Goal: Task Accomplishment & Management: Use online tool/utility

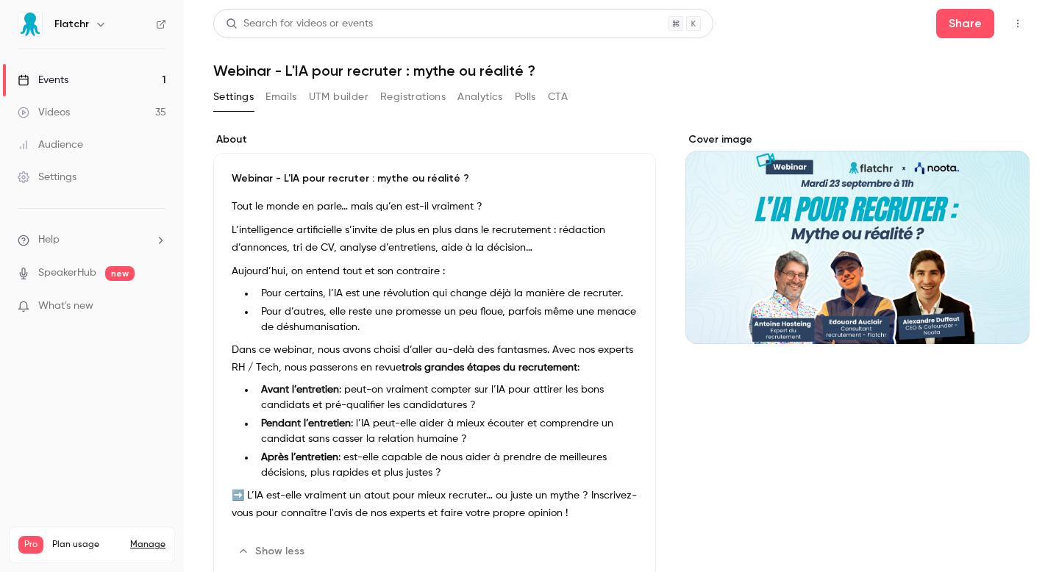
scroll to position [418, 0]
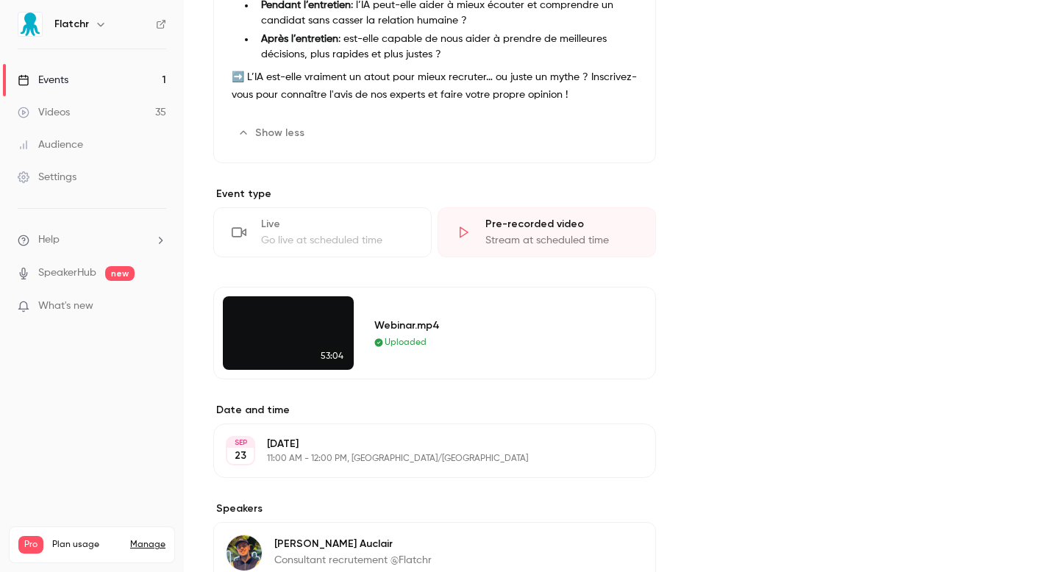
click at [488, 256] on div "Pre-recorded video Stream at scheduled time" at bounding box center [547, 232] width 218 height 50
click at [300, 273] on section "Event type Live Go live at scheduled time Pre-recorded video Stream at schedule…" at bounding box center [434, 283] width 443 height 193
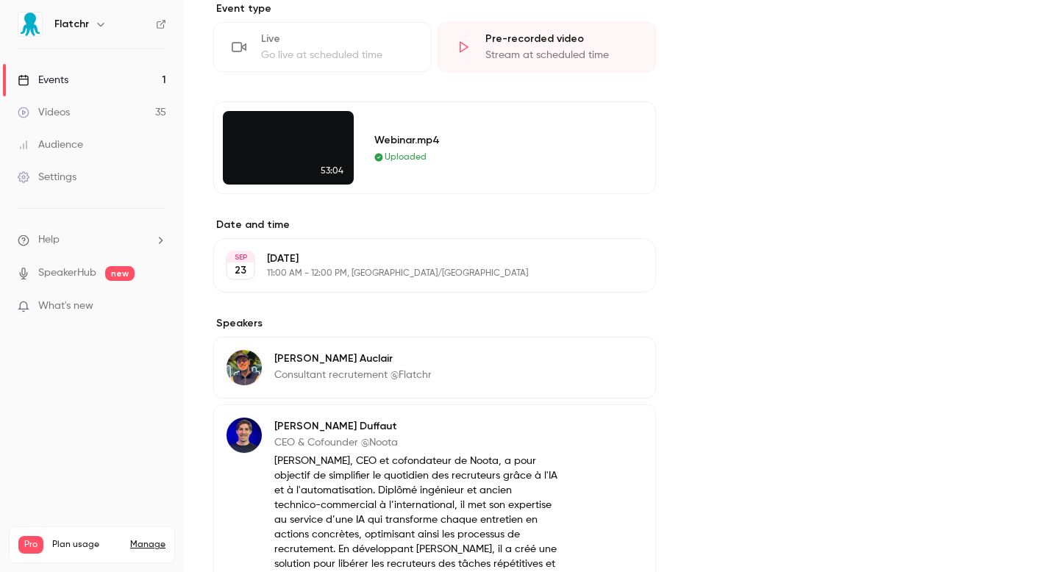
scroll to position [618, 0]
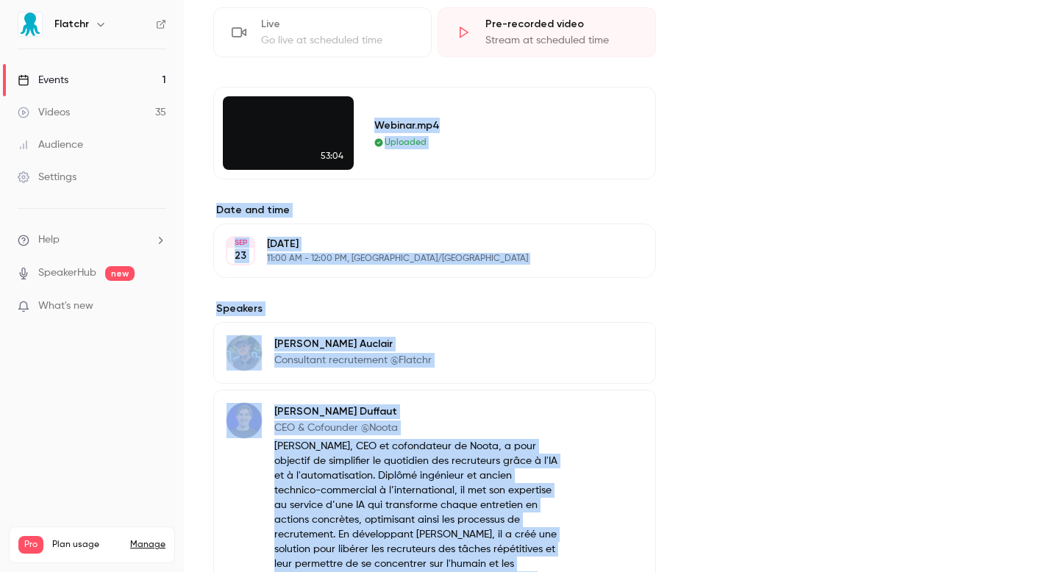
drag, startPoint x: 588, startPoint y: 113, endPoint x: 771, endPoint y: 214, distance: 209.0
click at [785, 215] on div "About Webinar - L'IA pour recruter : mythe ou réalité ? Tout le monde en parle……" at bounding box center [621, 288] width 816 height 1548
click at [771, 214] on div "Cover image" at bounding box center [857, 288] width 344 height 1548
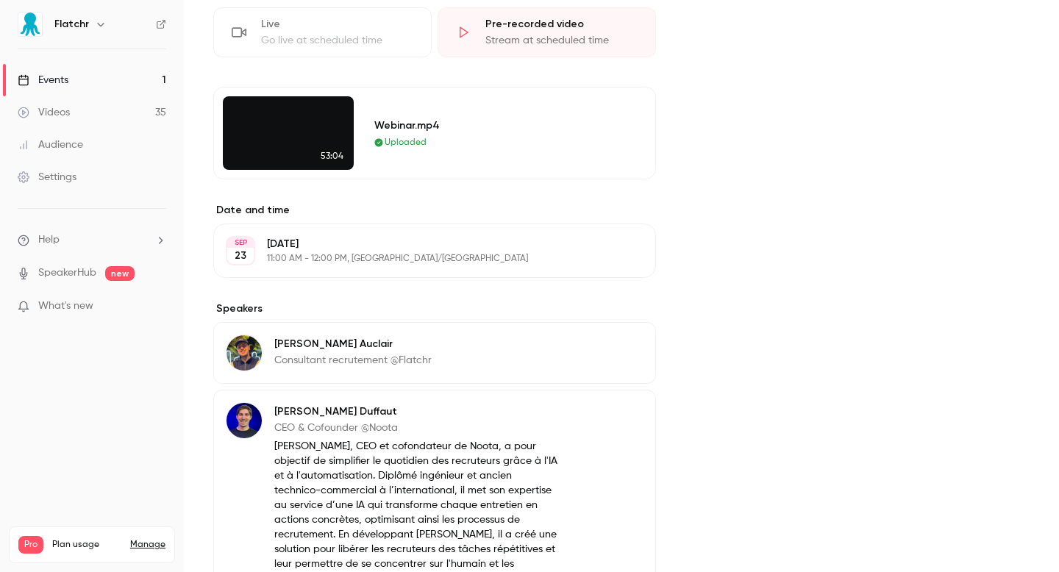
scroll to position [1152, 0]
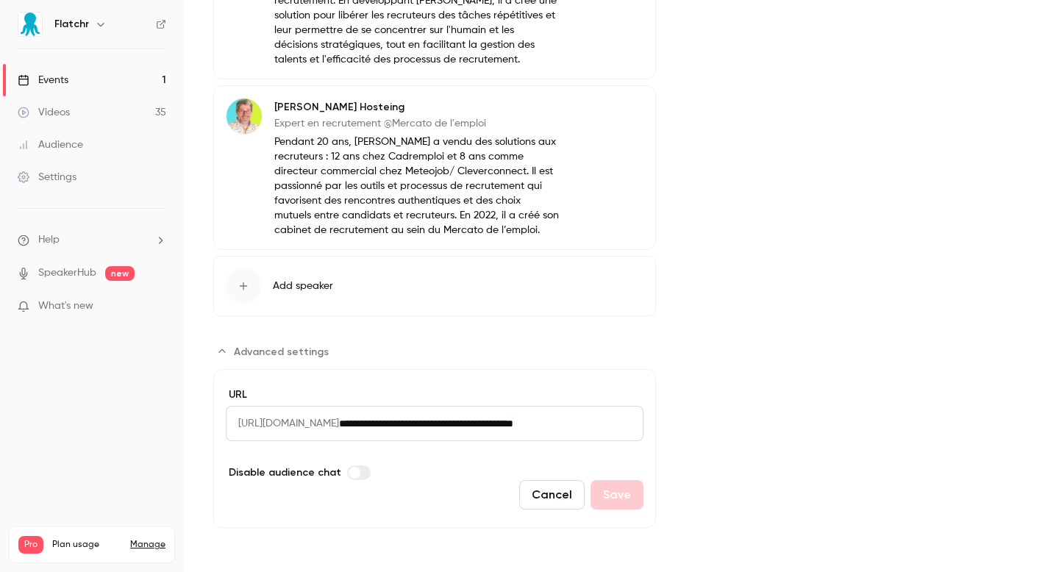
click at [552, 499] on button "Cancel" at bounding box center [551, 494] width 65 height 29
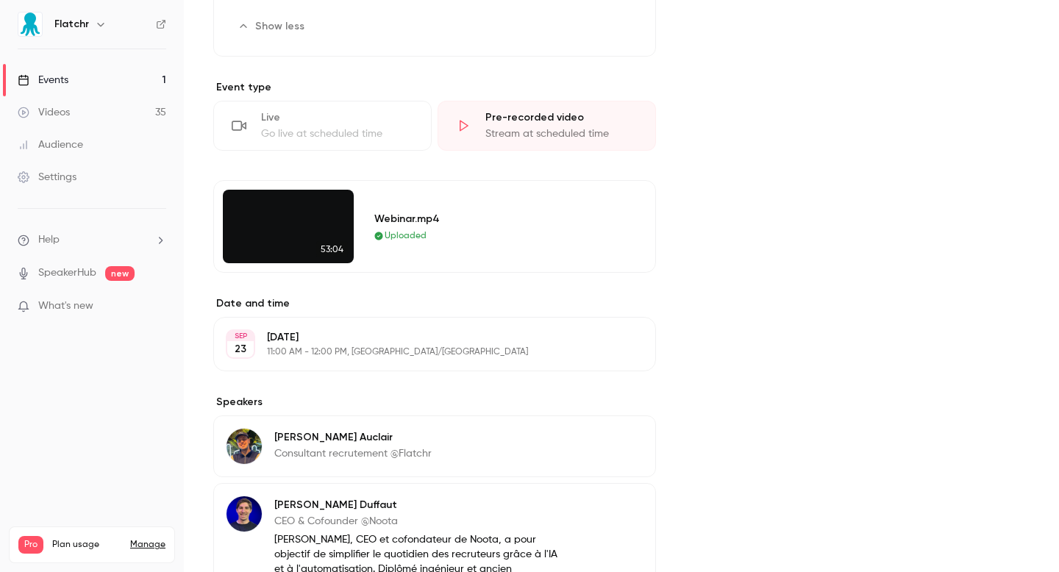
scroll to position [497, 0]
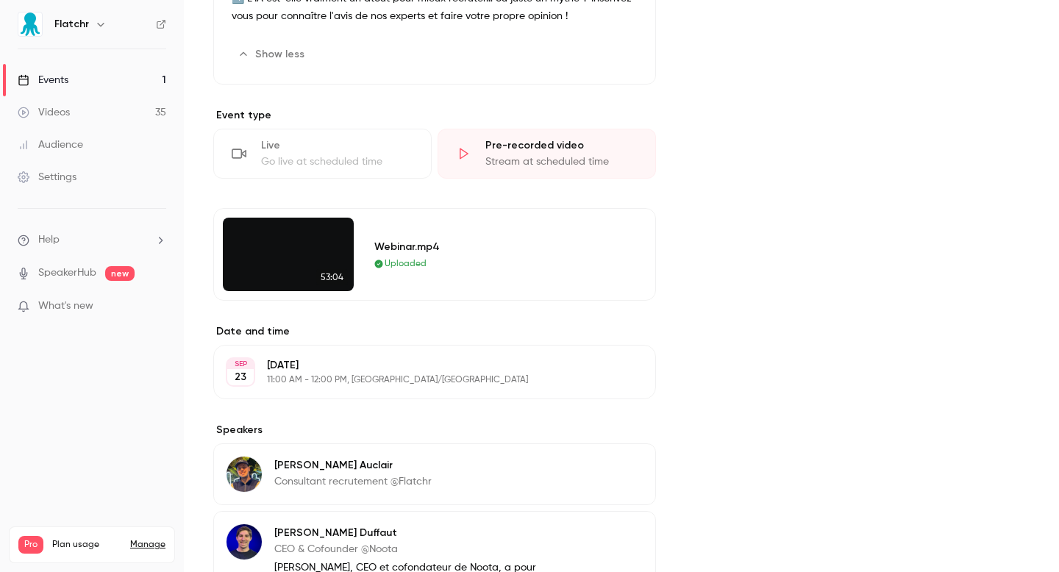
click at [295, 239] on video at bounding box center [288, 255] width 131 height 74
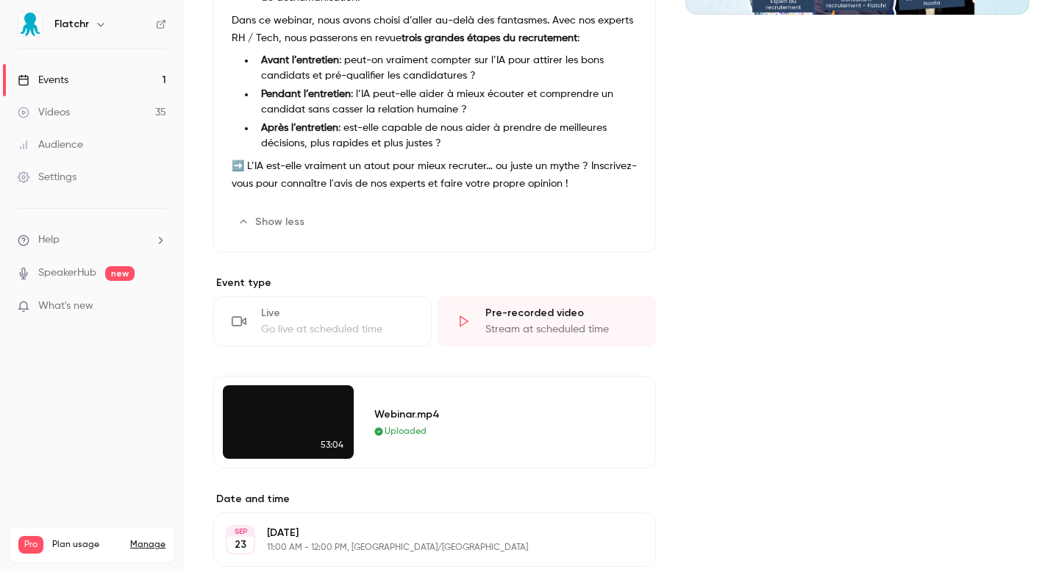
scroll to position [0, 0]
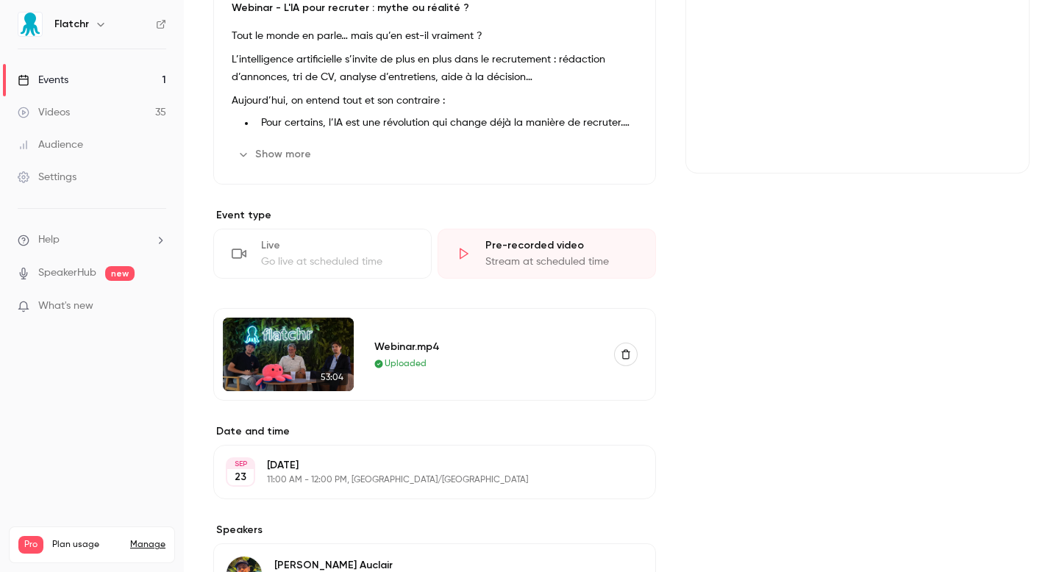
scroll to position [184, 0]
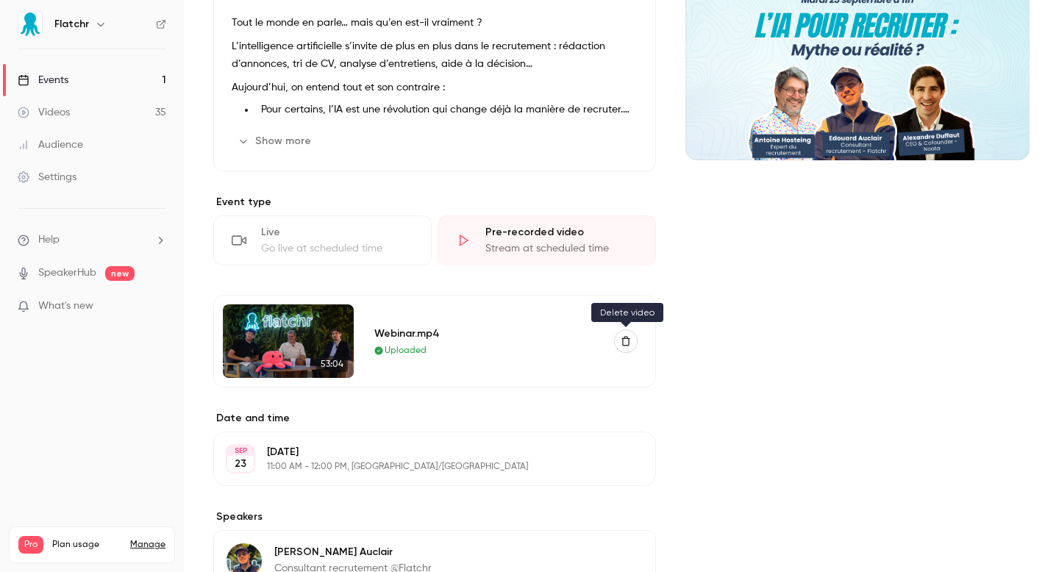
click at [632, 341] on button "button" at bounding box center [626, 341] width 24 height 24
